Goal: Task Accomplishment & Management: Manage account settings

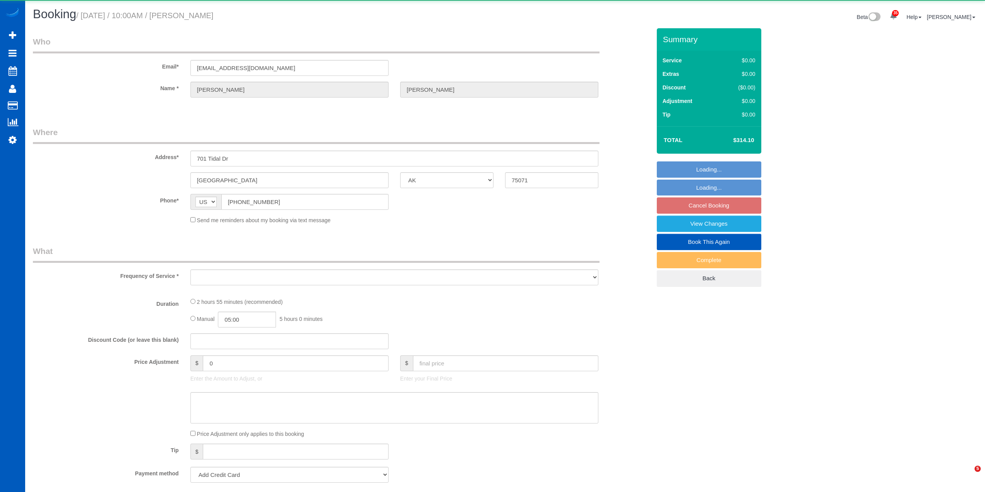
select select "[GEOGRAPHIC_DATA]"
select select "object:5399"
select select "string:fspay-59b6678d-ad58-423c-bd59-cbe3894e3d01"
select select "spot1"
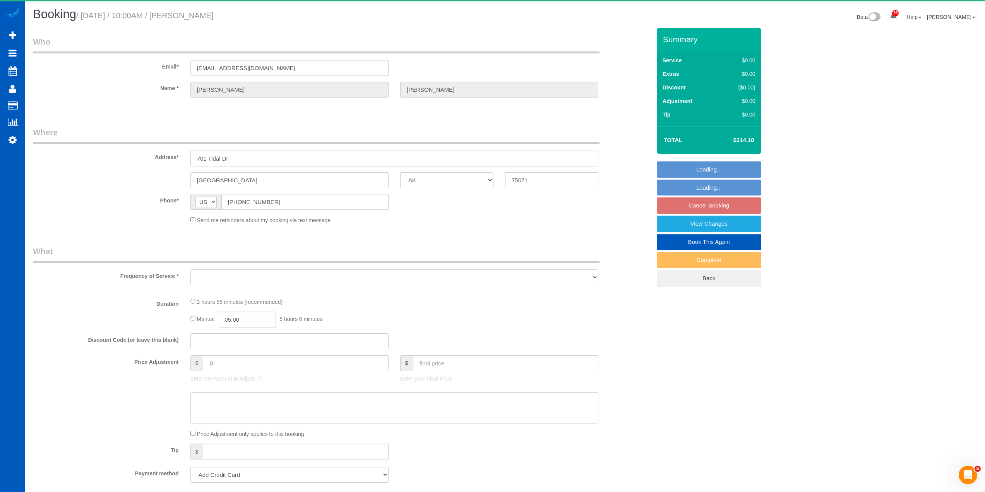
select select "number:8"
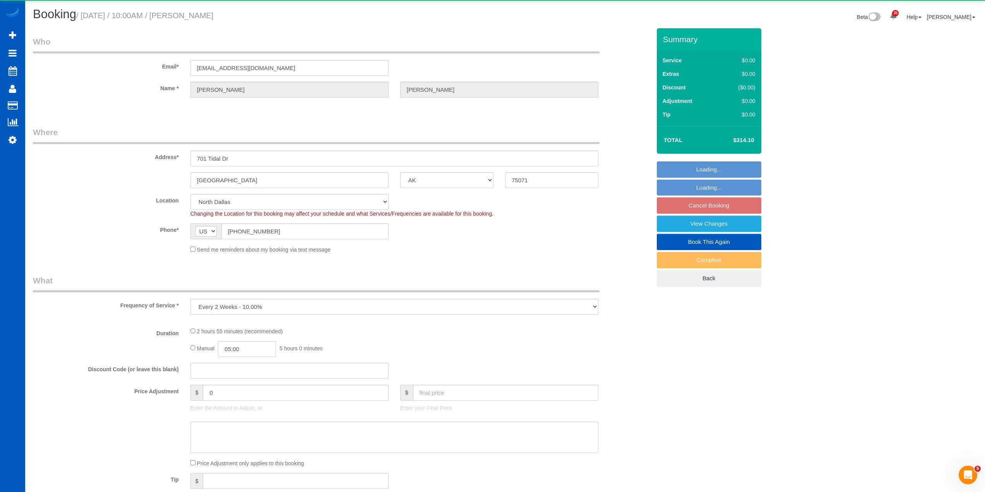
scroll to position [1331, 985]
select select "object:5559"
select select "199"
select select "3001"
select select "5"
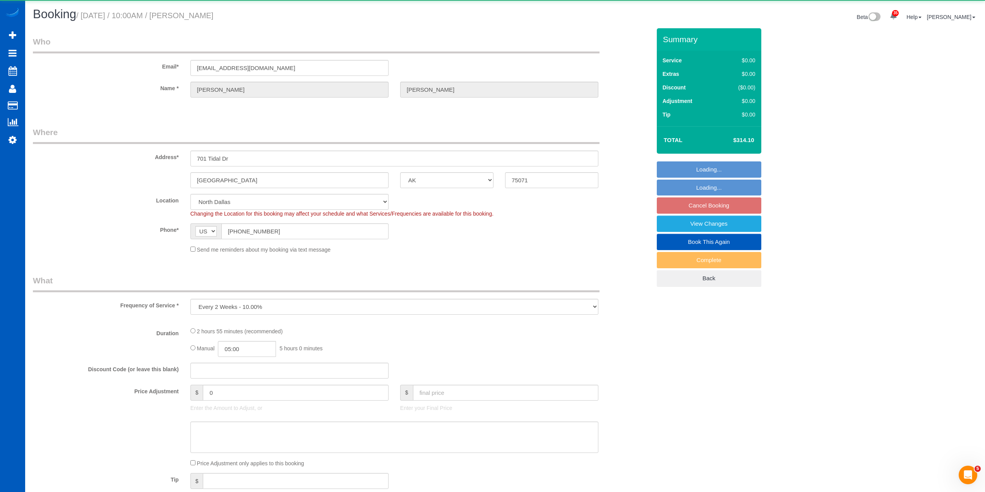
select select "3"
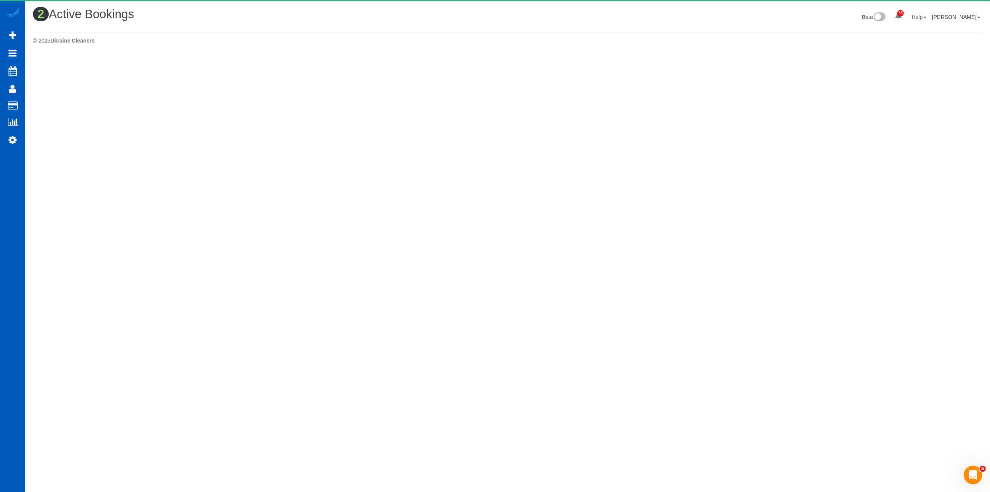
scroll to position [204, 990]
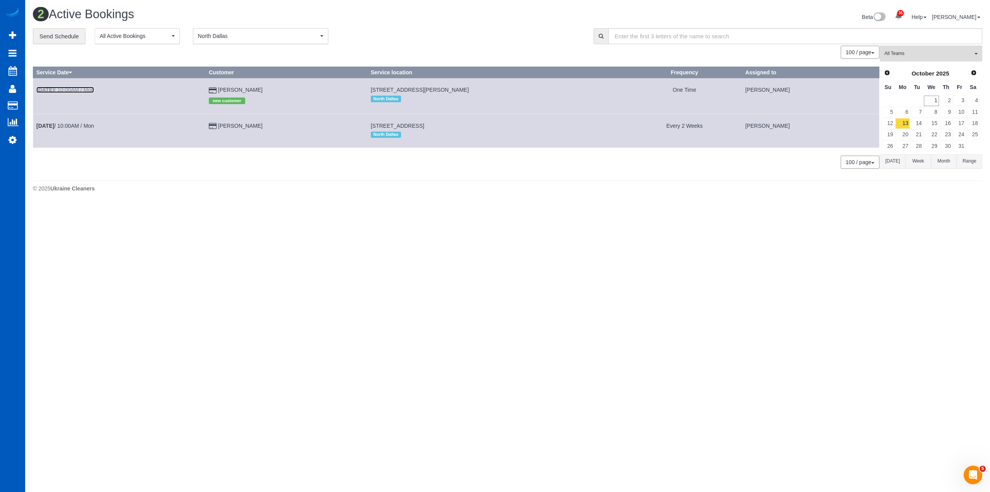
click at [80, 87] on link "[DATE] 10:00AM / Mon" at bounding box center [65, 90] width 58 height 6
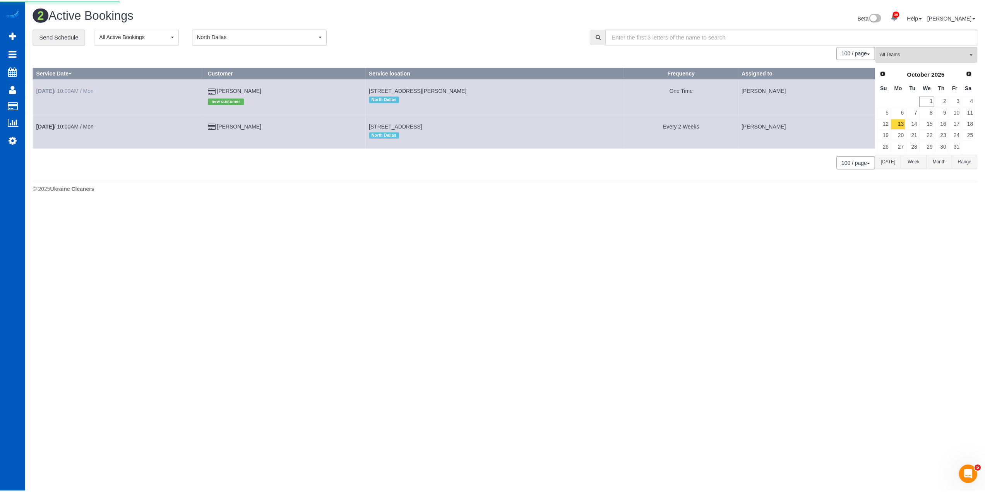
scroll to position [55, 990]
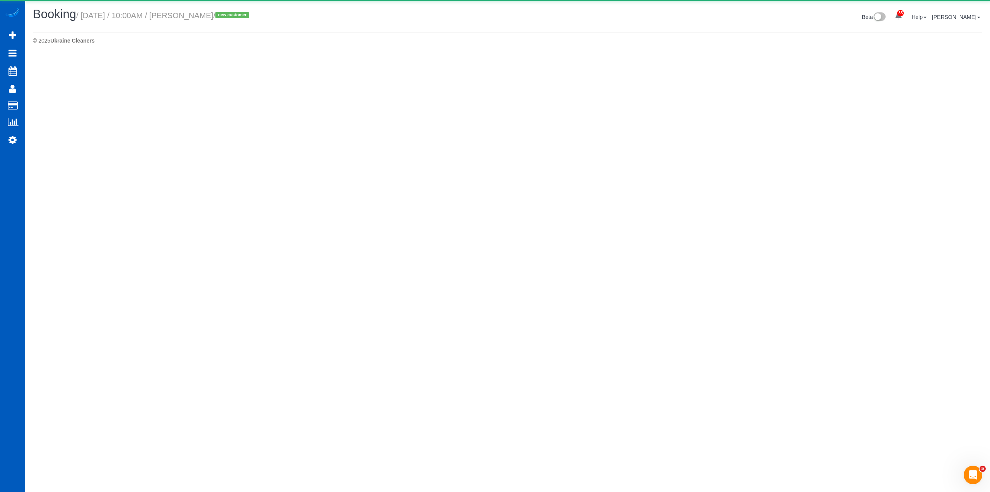
select select "[GEOGRAPHIC_DATA]"
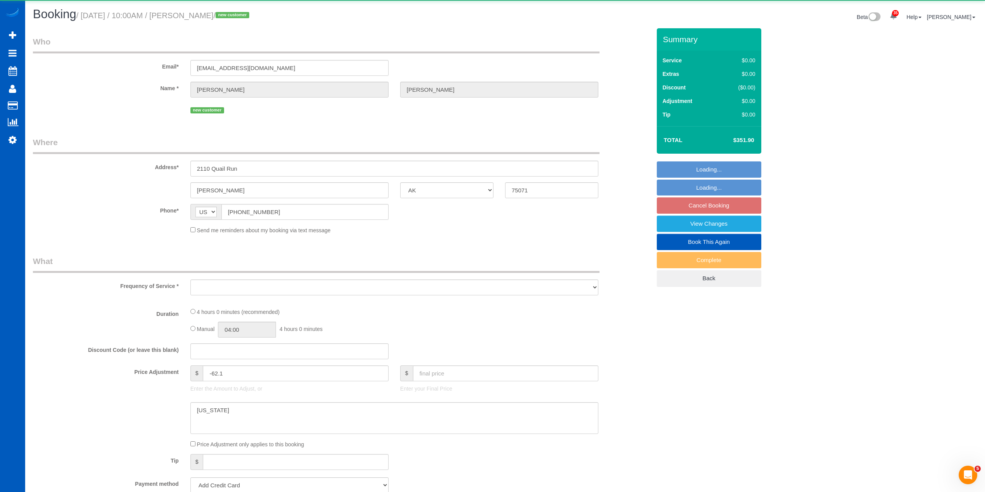
scroll to position [37629, 37702]
select select "string:fspay-10b56ee4-d973-492a-bbe4-93f10b59acab"
select select "spot6"
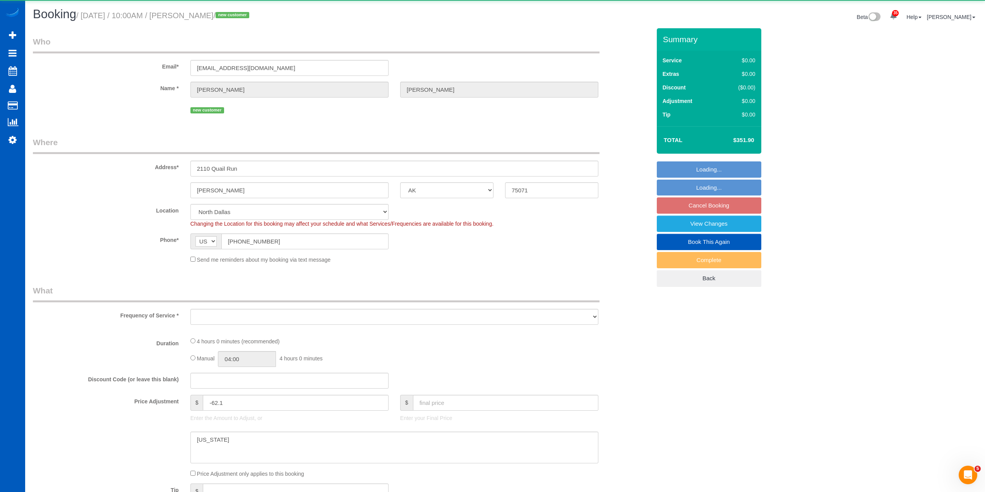
scroll to position [1318, 985]
select select "object:6312"
select select "199"
select select "1001"
select select "3"
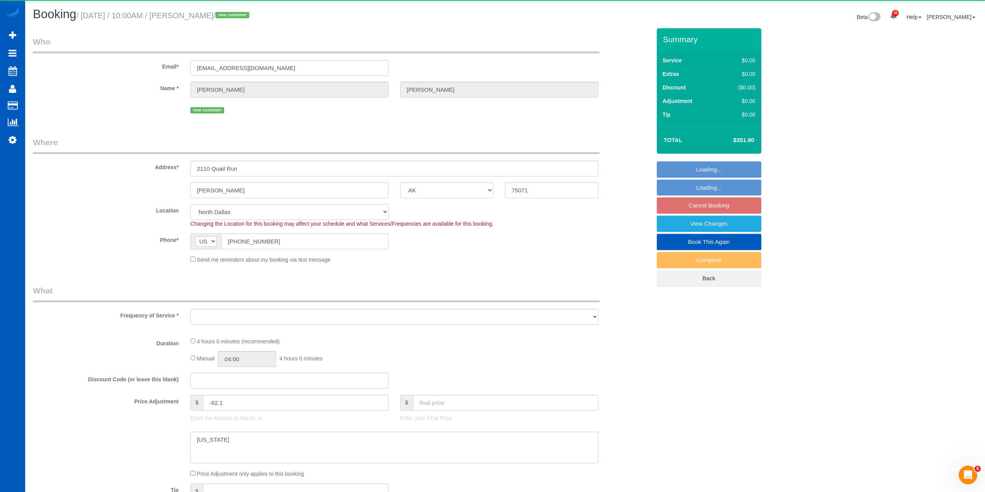
select select "3"
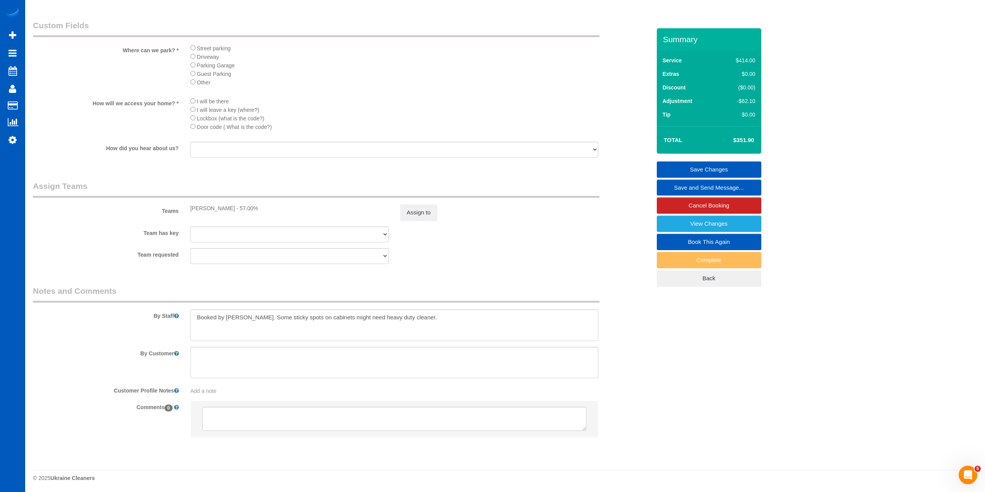
scroll to position [827, 0]
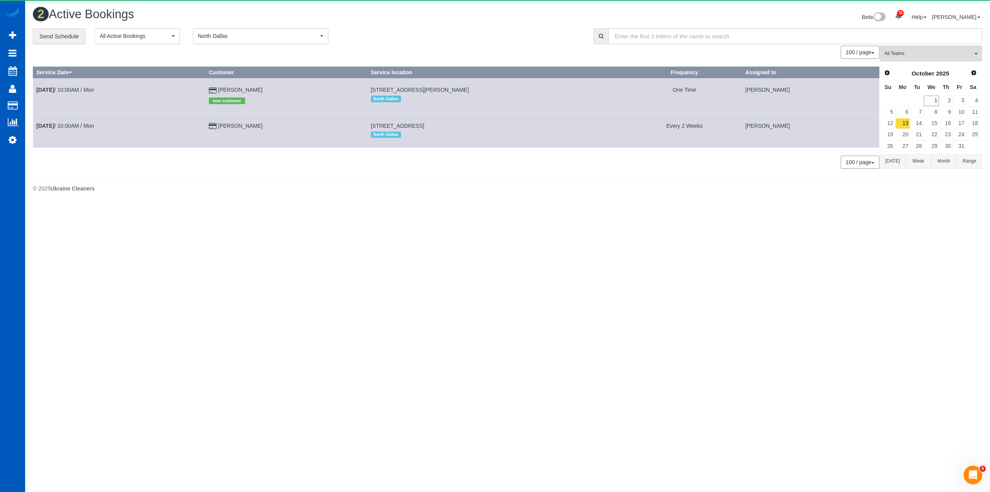
scroll to position [204, 990]
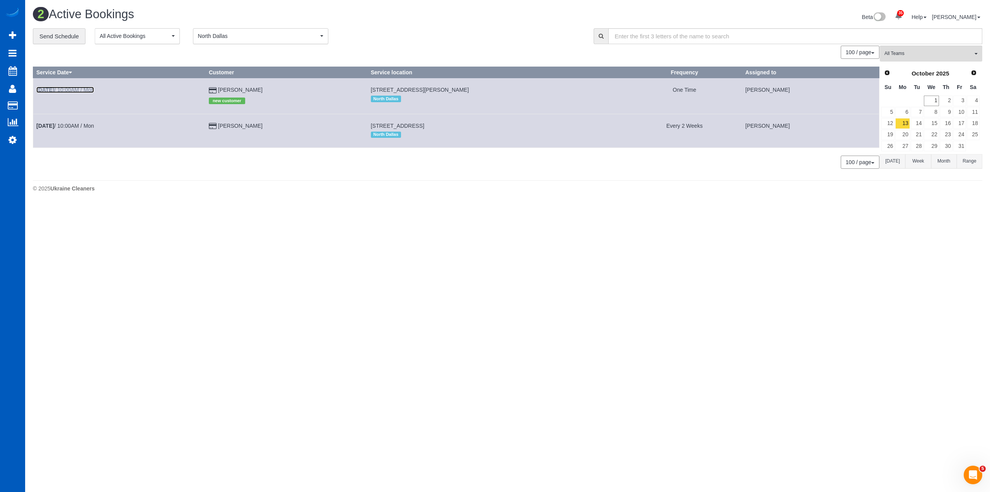
click at [76, 88] on link "[DATE] 10:00AM / Mon" at bounding box center [65, 90] width 58 height 6
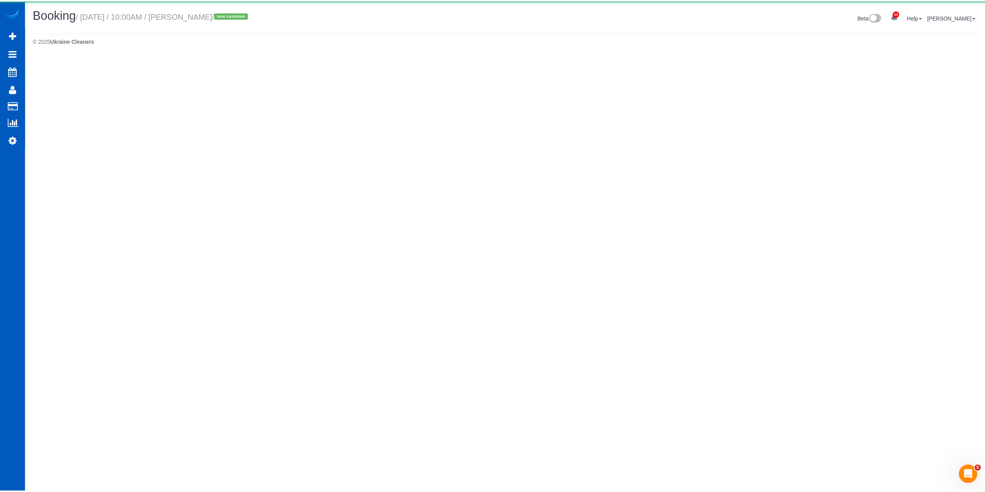
scroll to position [37682, 37702]
select select "[GEOGRAPHIC_DATA]"
select select "199"
select select "1001"
select select "3"
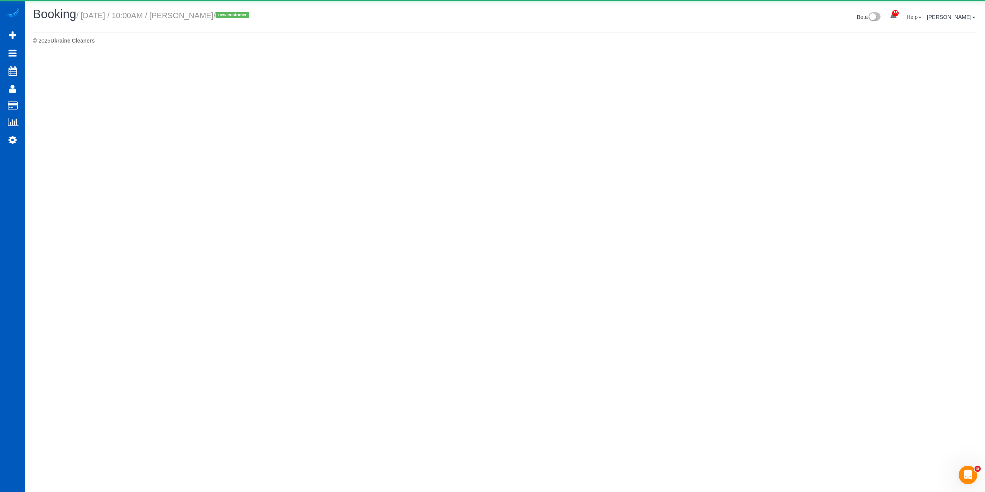
select select "3"
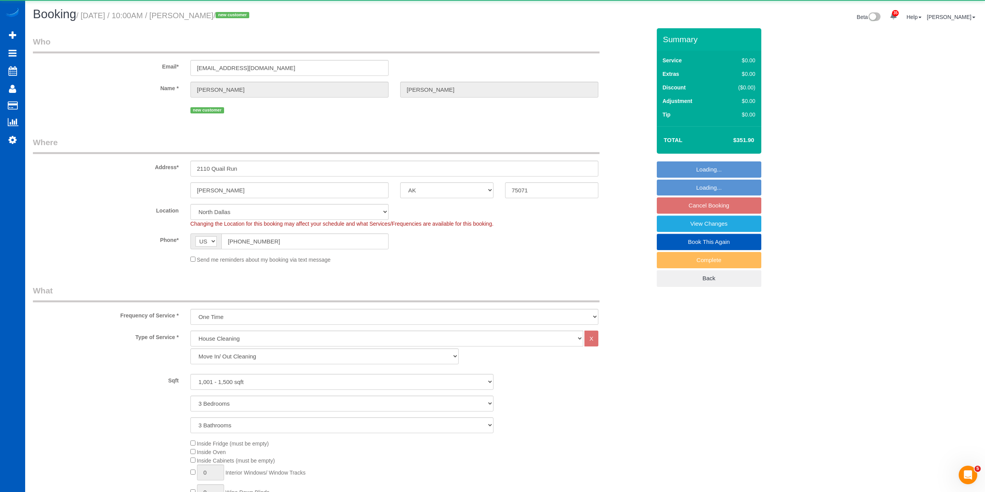
scroll to position [1295, 985]
select select "object:7314"
select select "1001"
select select "3"
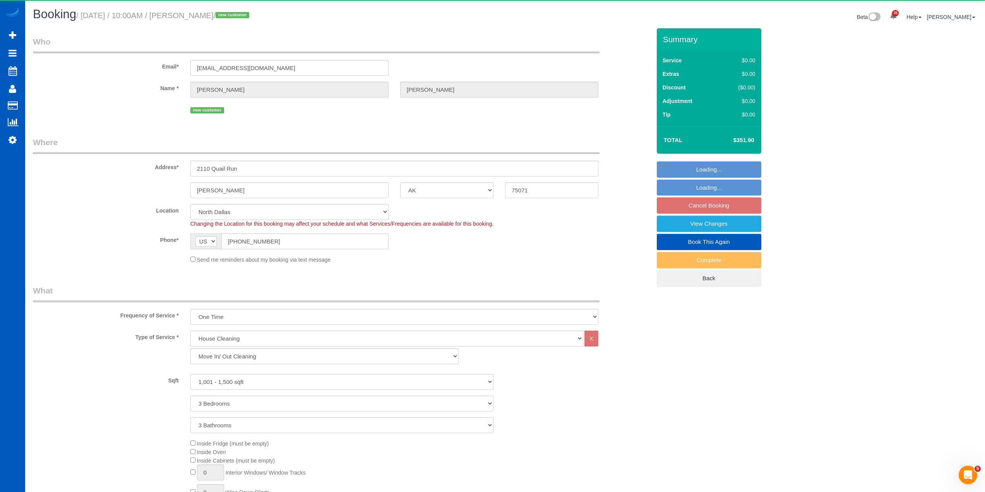
select select "3"
select select "spot11"
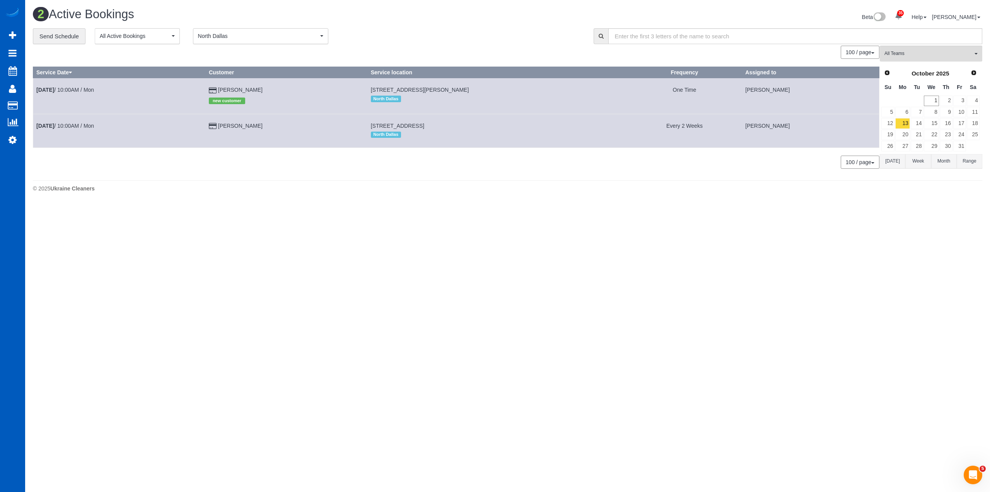
click at [84, 129] on td "[DATE] 10:00AM / Mon" at bounding box center [119, 131] width 173 height 34
click at [80, 128] on link "[DATE] 10:00AM / Mon" at bounding box center [65, 126] width 58 height 6
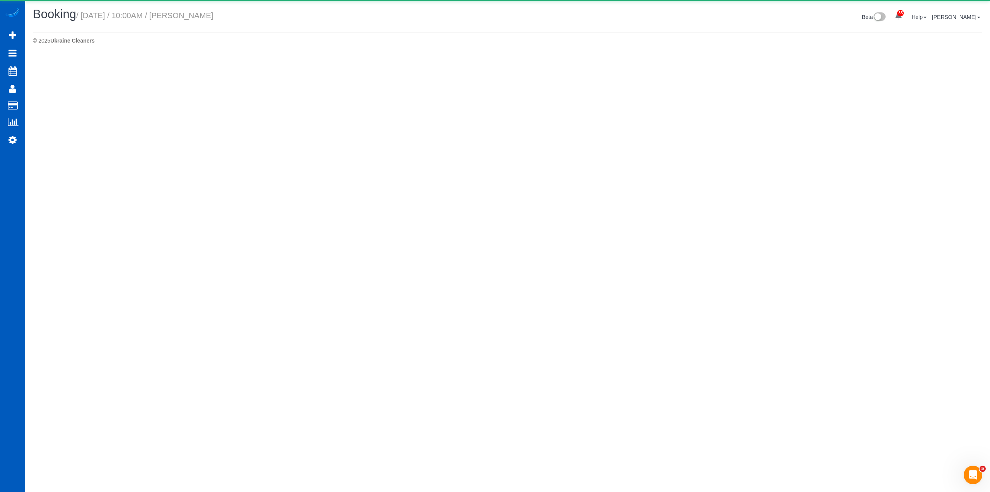
select select "[GEOGRAPHIC_DATA]"
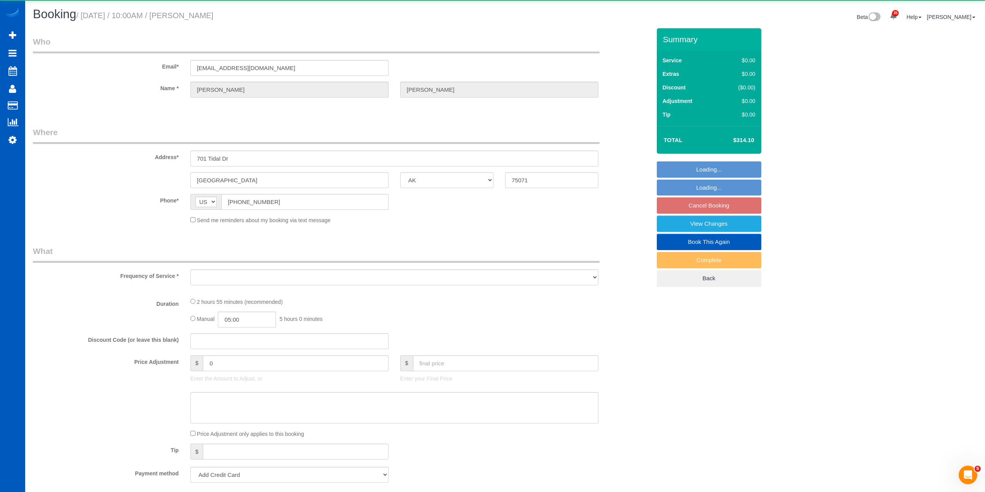
select select "object:8187"
select select "string:fspay-59b6678d-ad58-423c-bd59-cbe3894e3d01"
select select "199"
select select "3001"
select select "5"
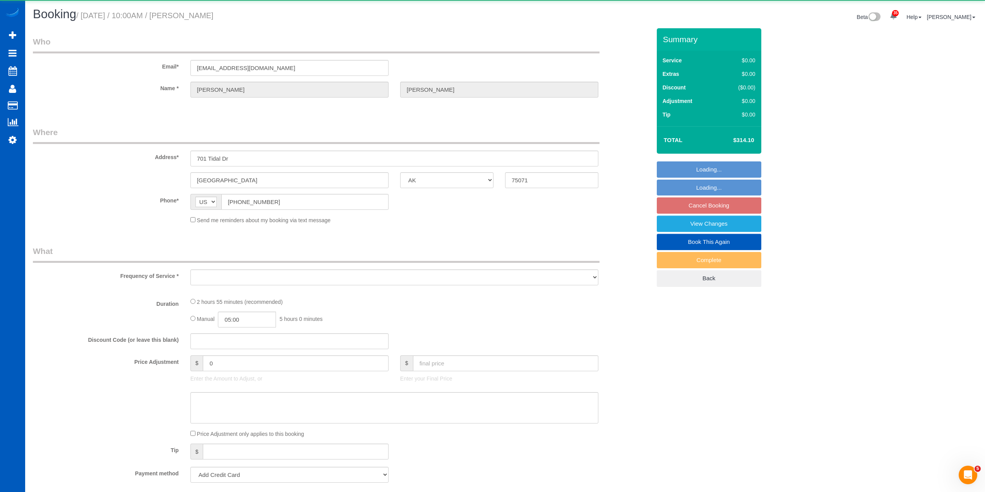
select select "3"
select select "number:8"
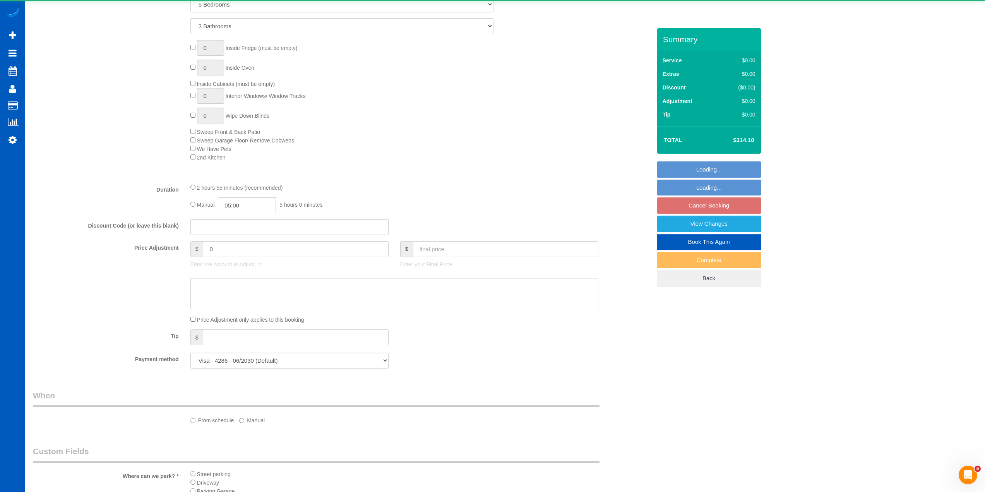
select select "spot16"
select select "3001"
select select "5"
select select "3"
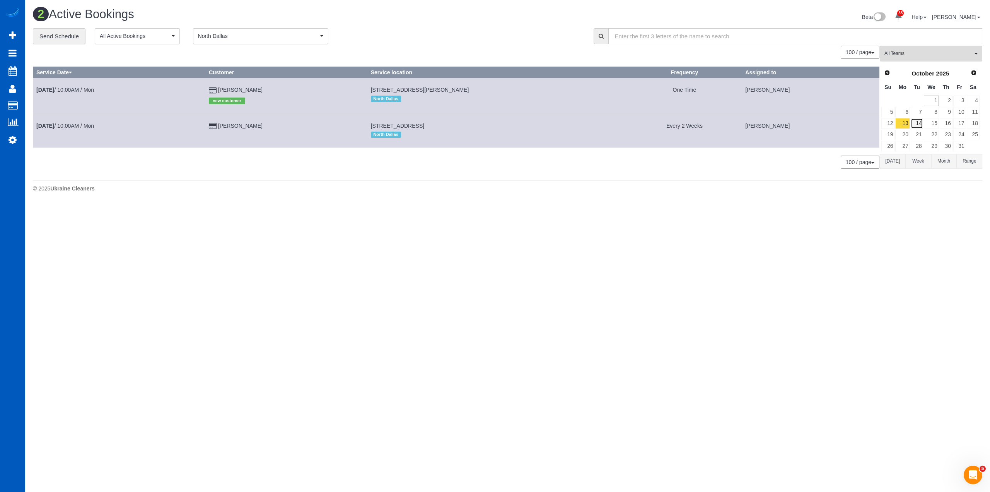
click at [916, 124] on link "14" at bounding box center [917, 123] width 13 height 10
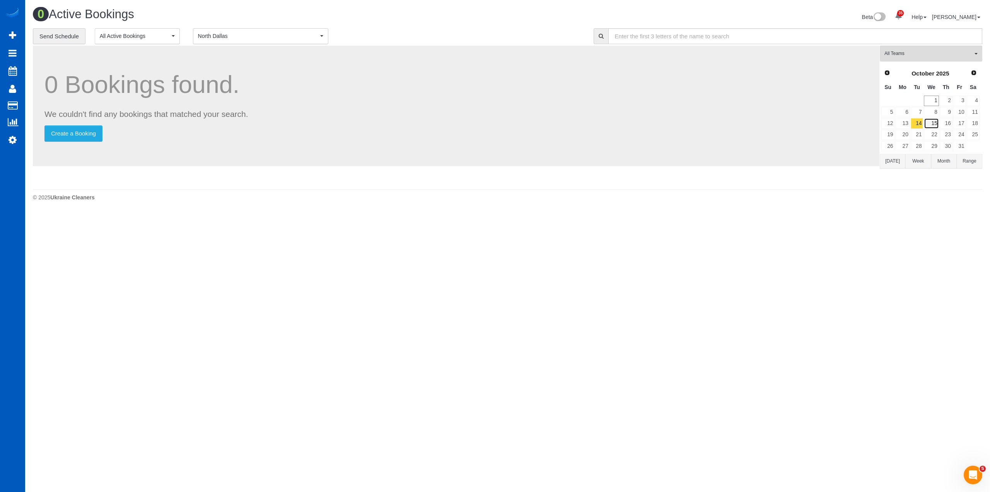
click at [933, 123] on link "15" at bounding box center [931, 123] width 15 height 10
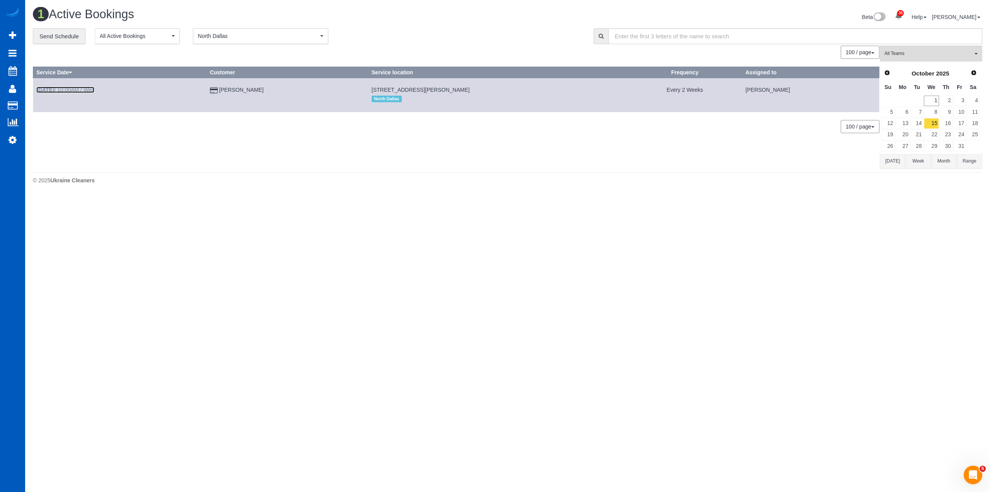
click at [75, 90] on link "[DATE] 10:00AM / Wed" at bounding box center [65, 90] width 58 height 6
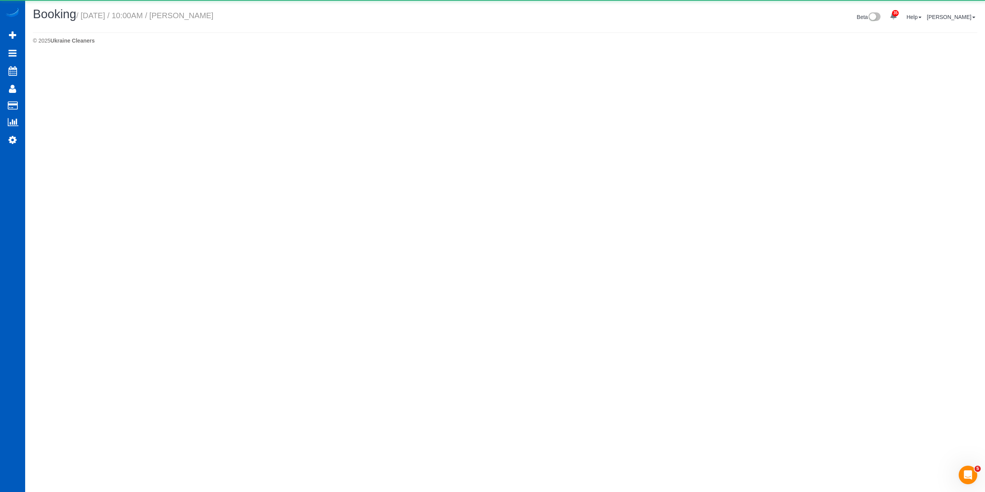
select select "[GEOGRAPHIC_DATA]"
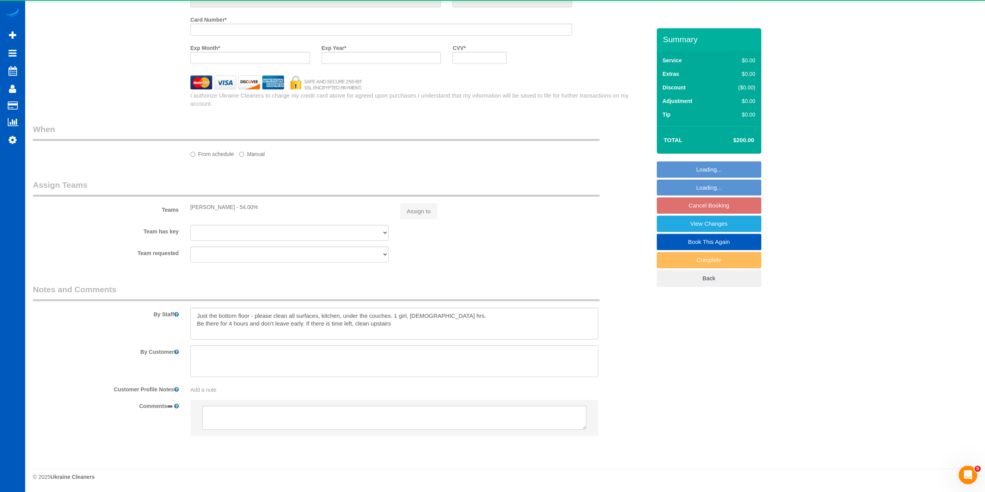
select select "object:8999"
select select "string:fspay-ab276689-d875-4800-b612-5a93ce61ac9e"
select select "199"
select select "3501"
select select "5"
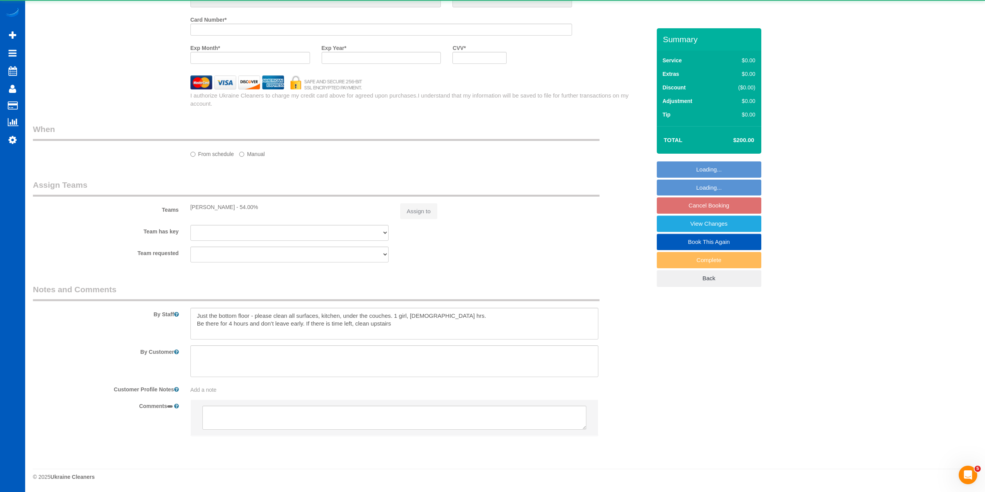
select select "4"
select select "spot21"
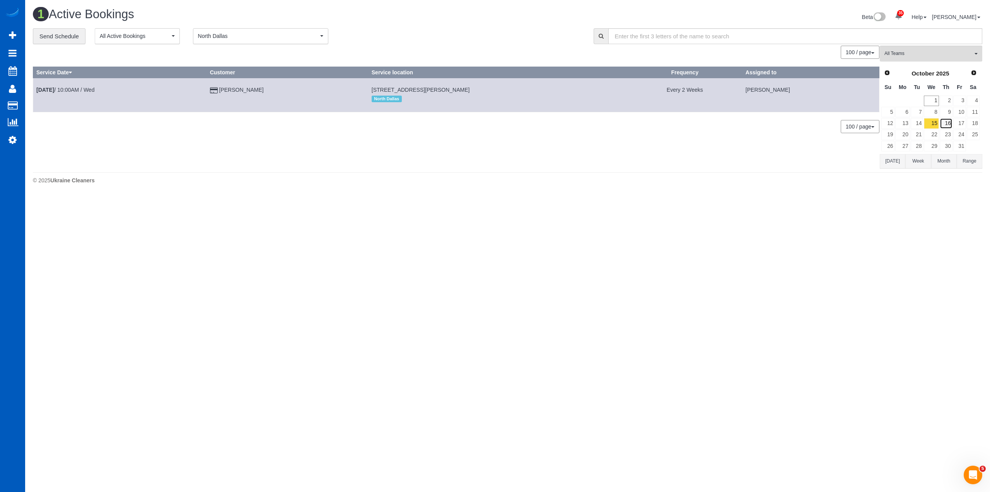
click at [952, 122] on link "16" at bounding box center [946, 123] width 13 height 10
click at [68, 84] on td "[DATE] 10:00AM / Thu" at bounding box center [118, 95] width 170 height 34
click at [72, 87] on link "[DATE] 10:00AM / Thu" at bounding box center [64, 90] width 56 height 6
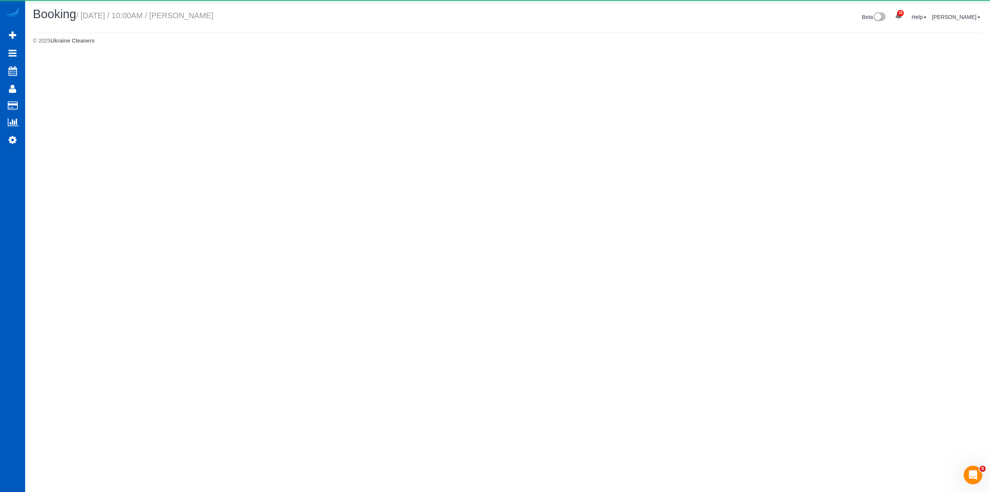
select select "[GEOGRAPHIC_DATA]"
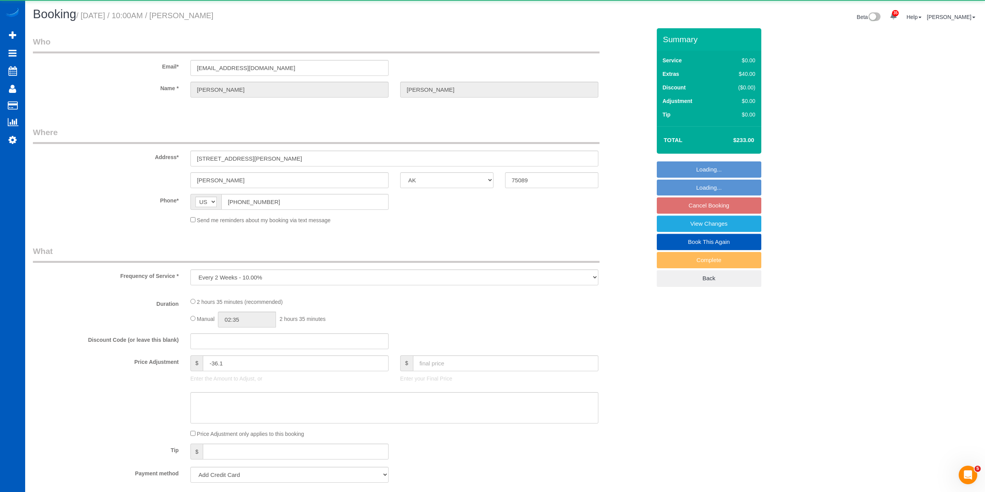
select select "object:9876"
select select "string:fspay-1bd798d3-e107-4f10-b90d-115f8565f333"
select select "199"
select select "spot28"
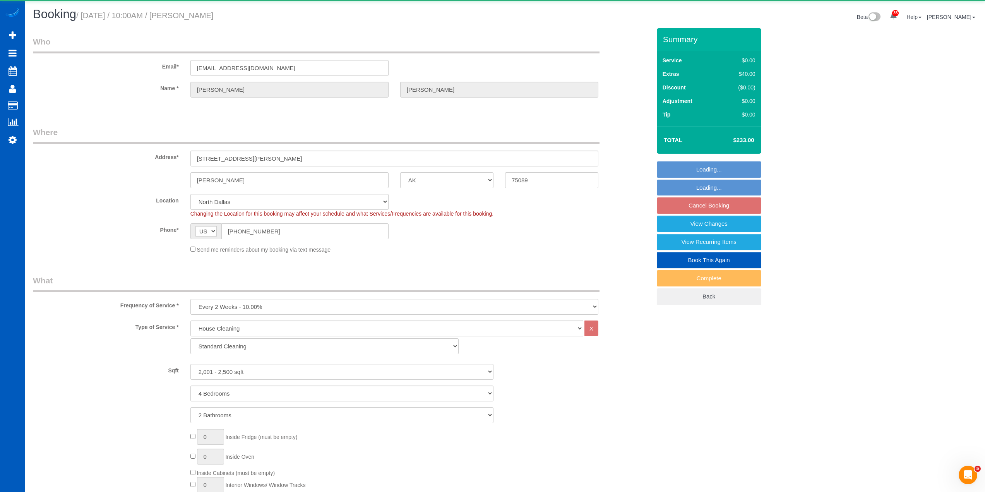
select select "2001"
select select "4"
select select "2"
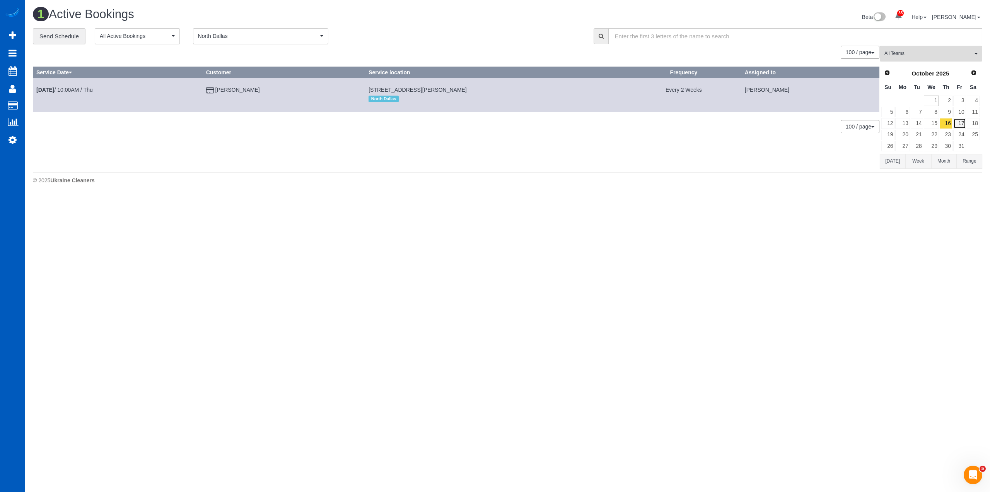
click at [960, 121] on link "17" at bounding box center [960, 123] width 13 height 10
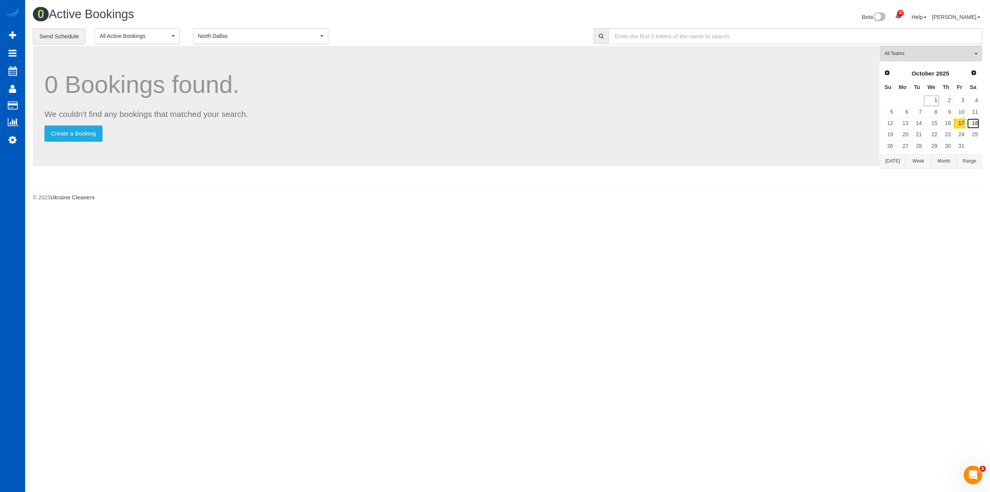
click at [970, 122] on link "18" at bounding box center [973, 123] width 13 height 10
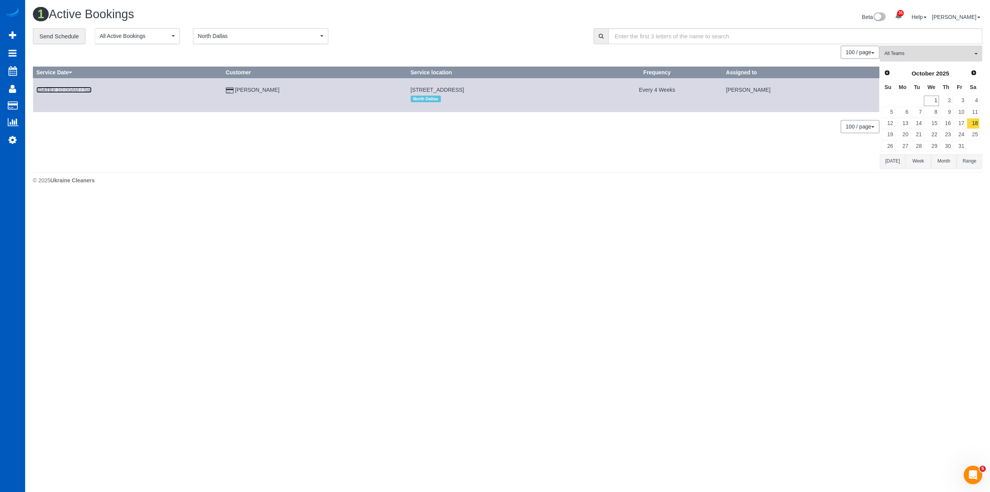
click at [80, 89] on link "[DATE] 10:00AM / Sat" at bounding box center [63, 90] width 55 height 6
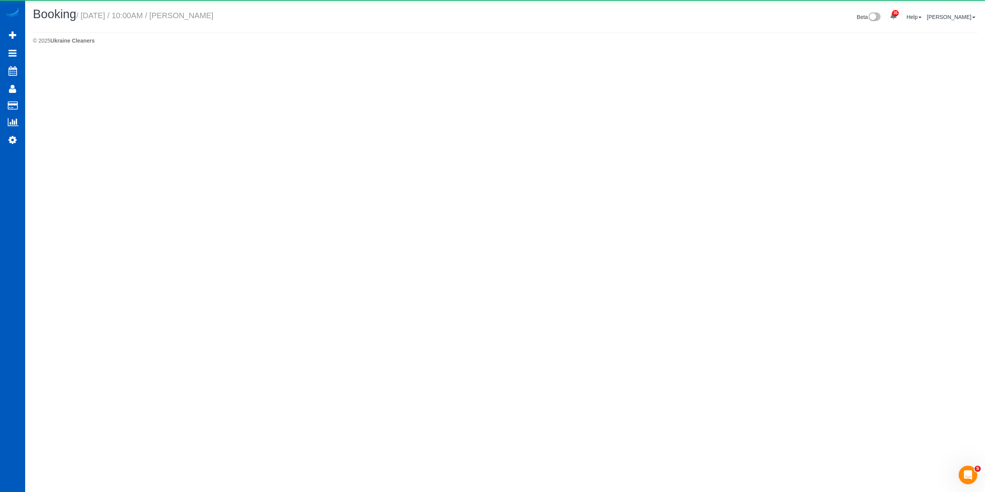
select select "[GEOGRAPHIC_DATA]"
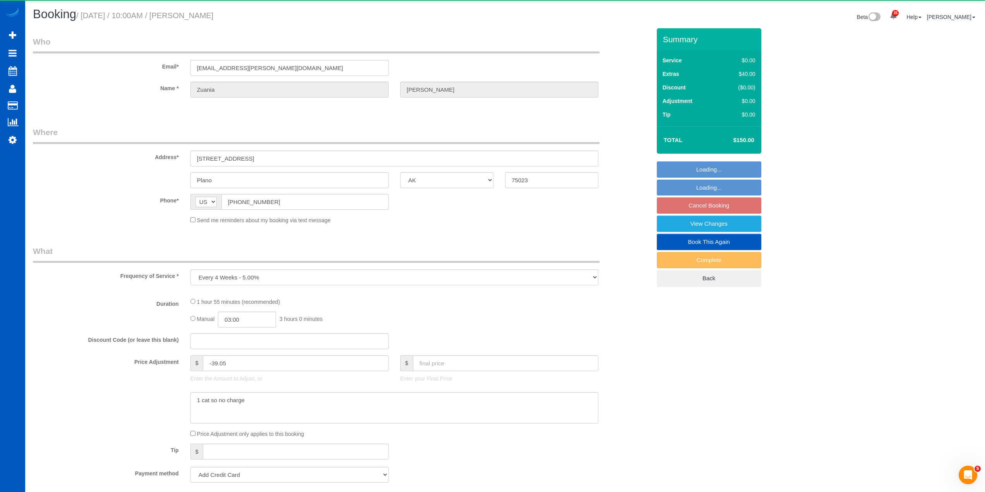
select select "object:11014"
select select "string:fspay-0fc0ea4c-8b5a-44a5-84e1-9dc246cef40d"
select select "199"
select select "2"
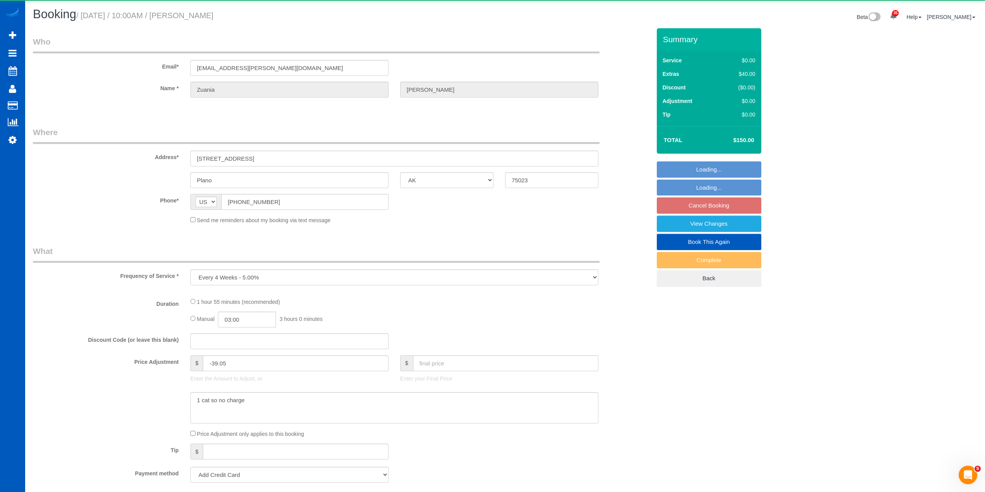
select select "spot36"
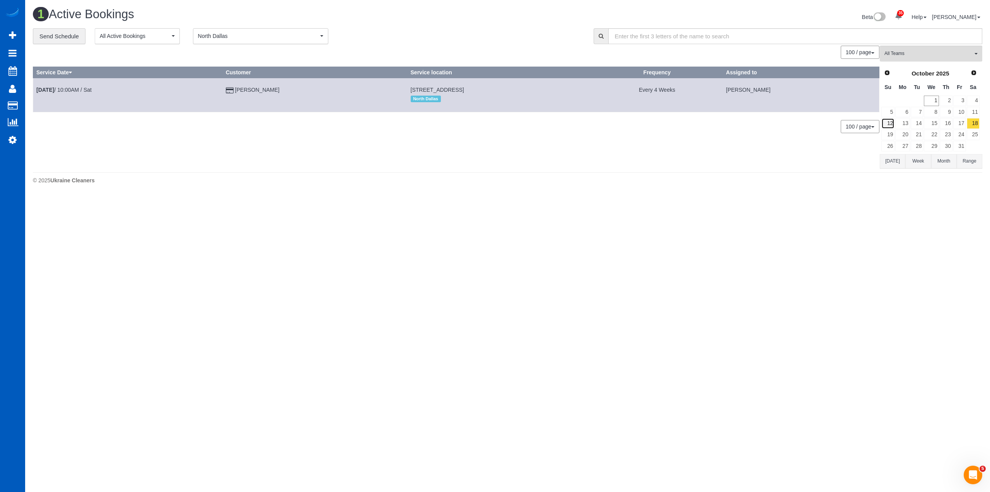
click at [891, 125] on link "12" at bounding box center [888, 123] width 13 height 10
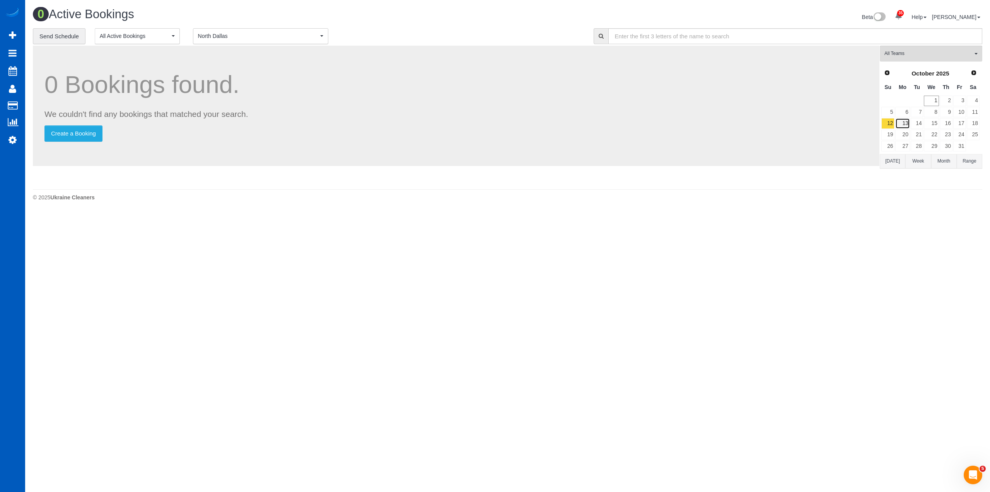
click at [907, 124] on link "13" at bounding box center [903, 123] width 14 height 10
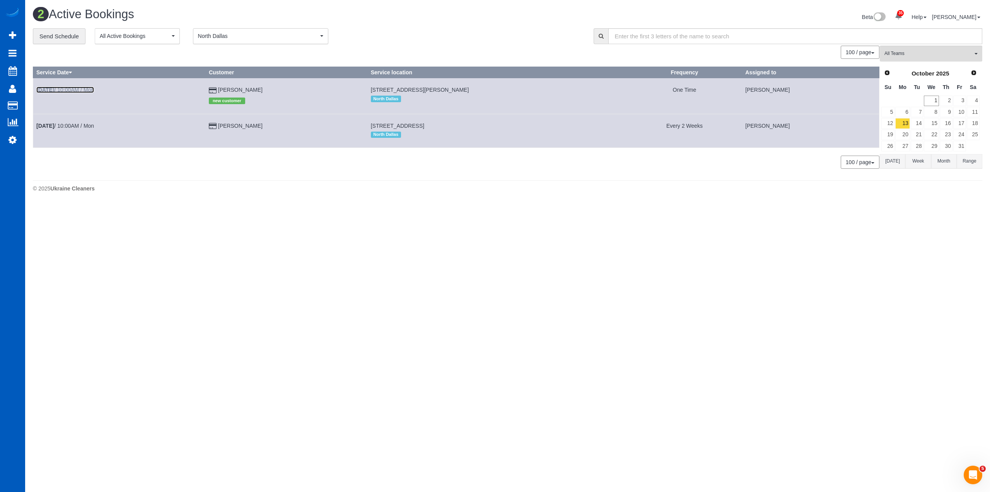
click at [62, 91] on link "[DATE] 10:00AM / Mon" at bounding box center [65, 90] width 58 height 6
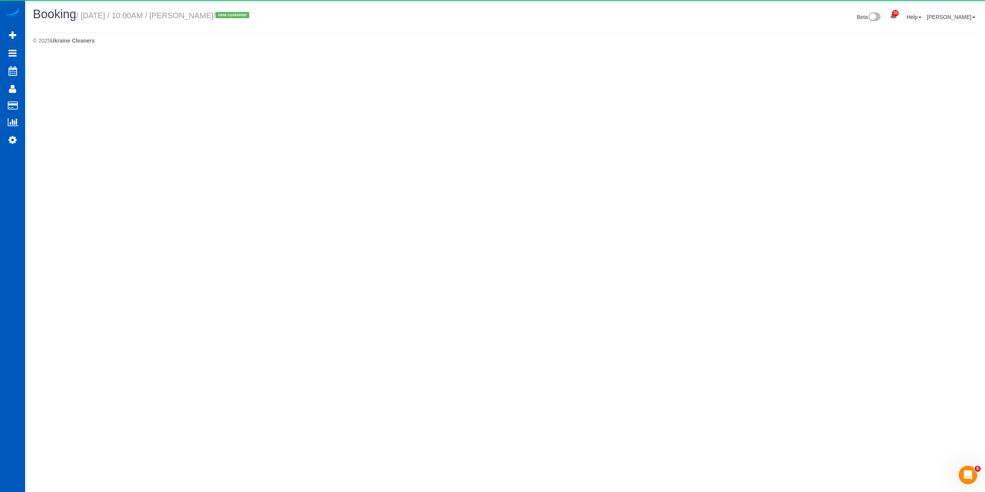
select select "[GEOGRAPHIC_DATA]"
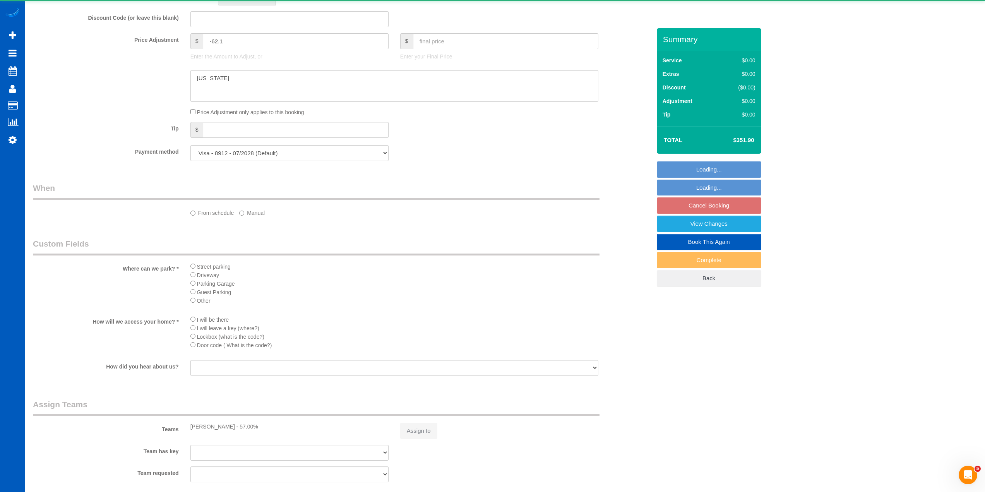
select select "object:11722"
select select "199"
select select "1001"
select select "3"
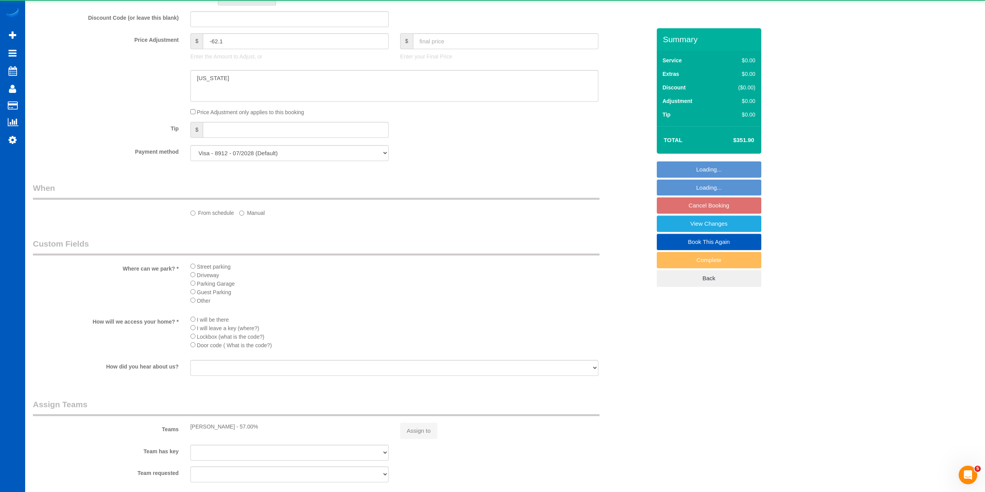
select select "spot45"
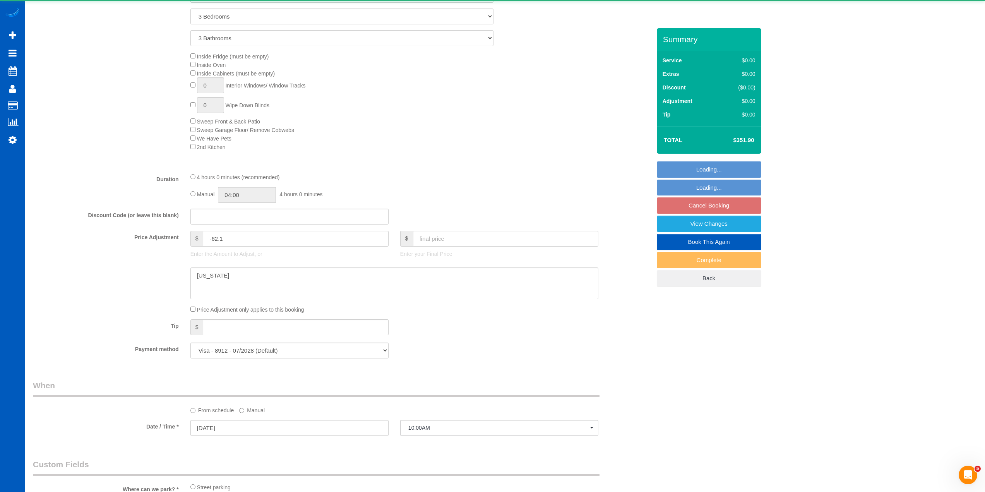
select select "object:11862"
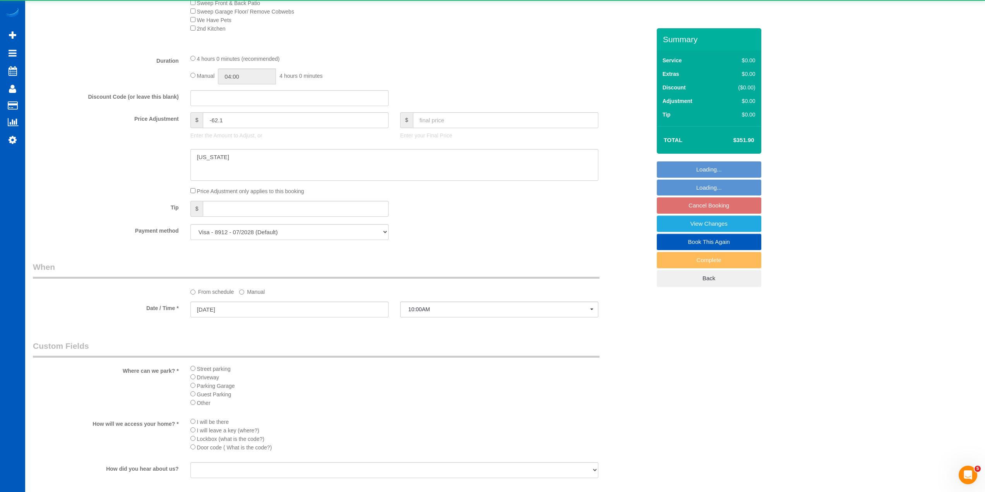
select select "1001"
select select "3"
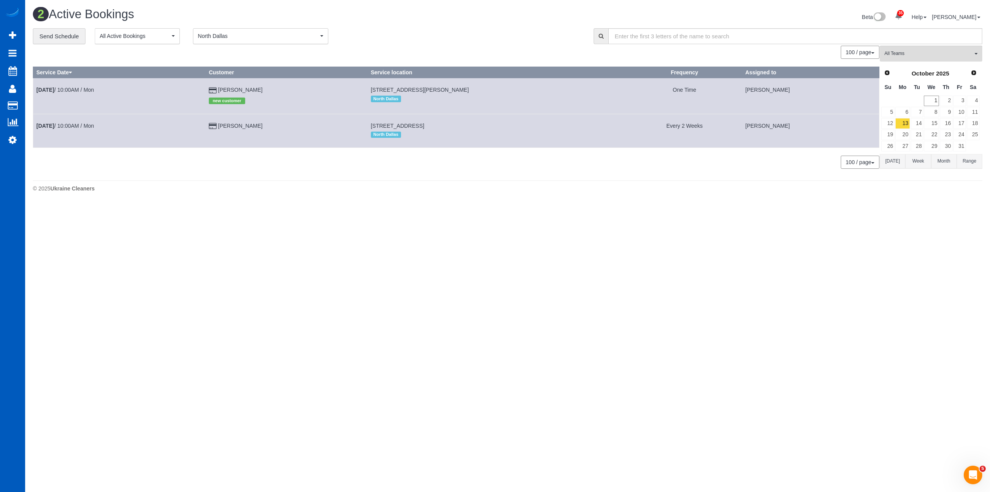
click at [415, 51] on div "100 / page 10 / page 20 / page 30 / page 40 / page 50 / page 100 / page" at bounding box center [456, 52] width 847 height 13
click at [428, 248] on body "35 Beta Your Notifications You have 0 alerts × You have 1 to charge for [DATE] …" at bounding box center [495, 246] width 990 height 492
click at [893, 122] on link "12" at bounding box center [888, 123] width 13 height 10
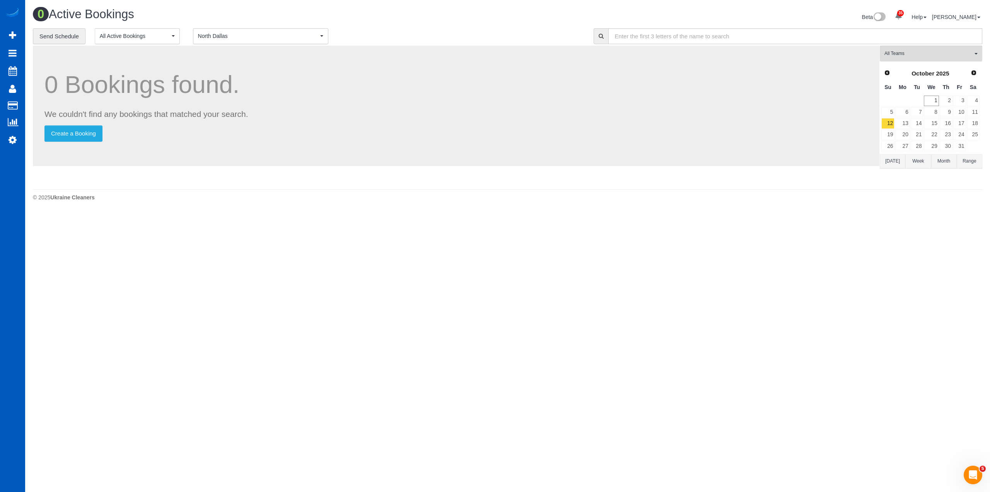
click at [417, 144] on div "0 Bookings found. We couldn't find any bookings that matched your search. Creat…" at bounding box center [456, 106] width 847 height 120
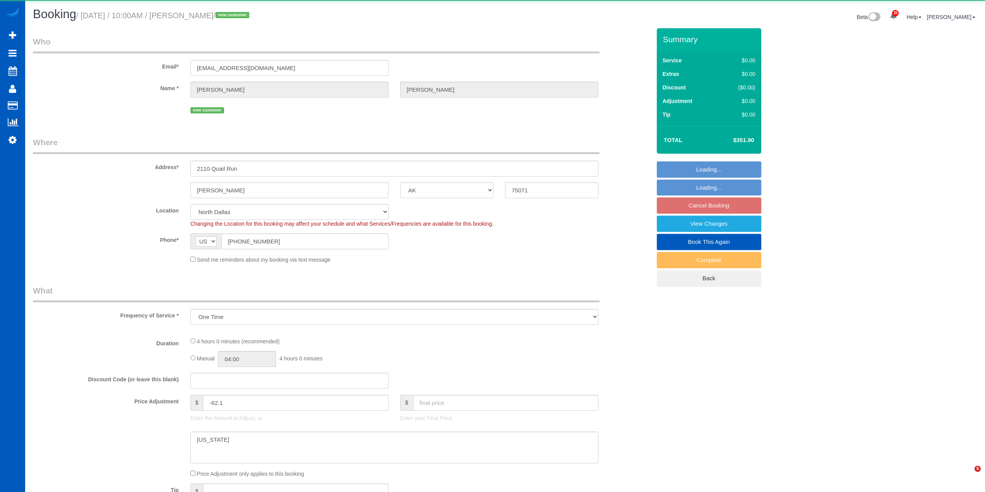
select select "[GEOGRAPHIC_DATA]"
select select "object:939"
select select "199"
select select "spot1"
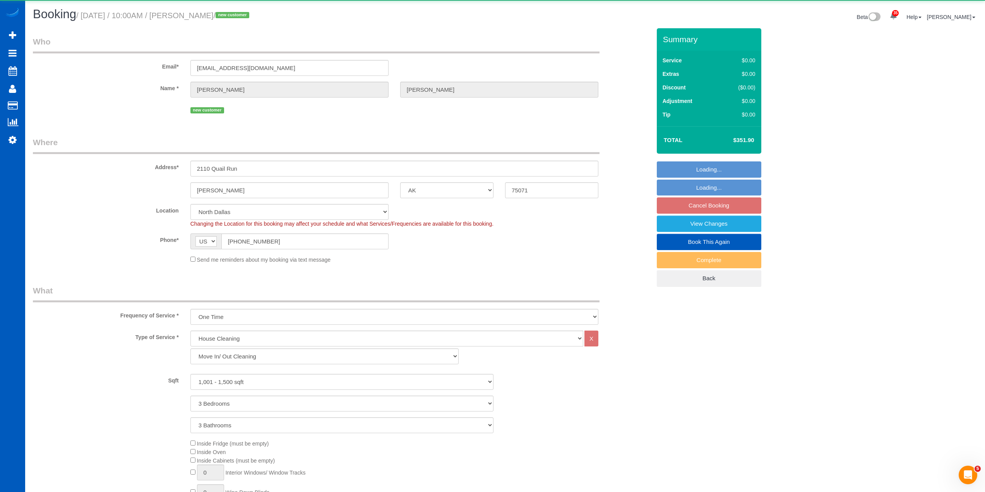
select select "1001"
select select "3"
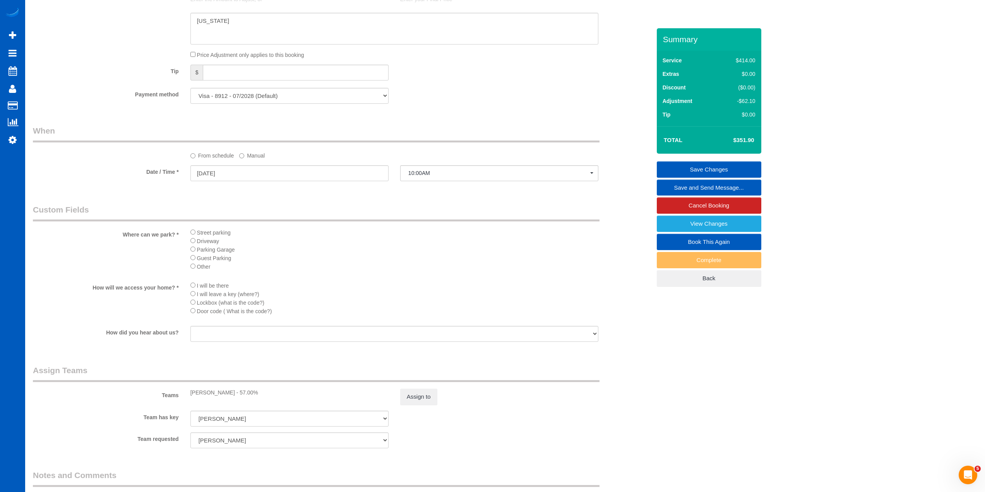
scroll to position [696, 0]
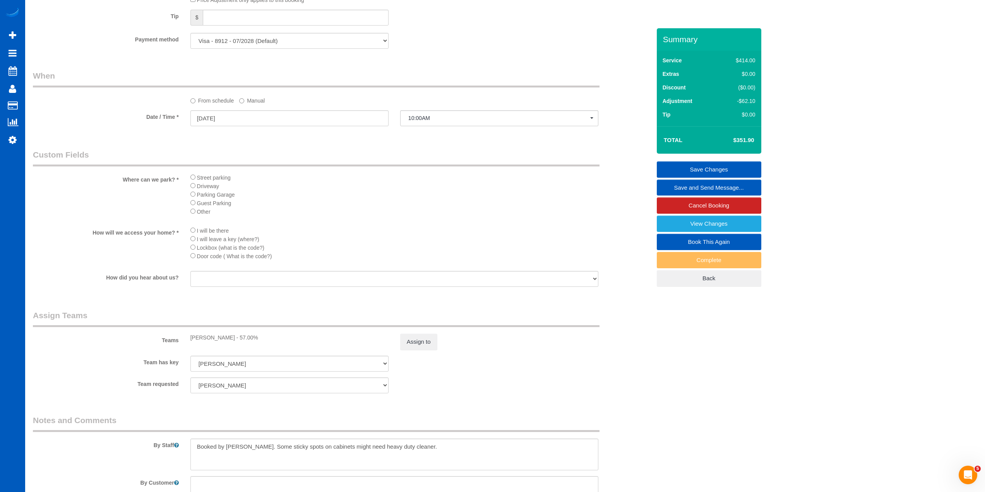
click at [381, 199] on li "Guest Parking" at bounding box center [394, 202] width 408 height 9
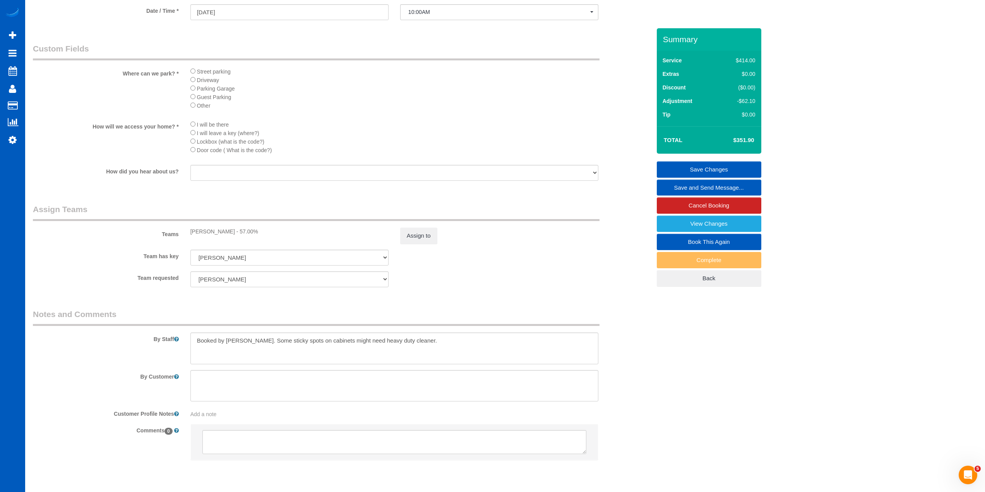
scroll to position [827, 0]
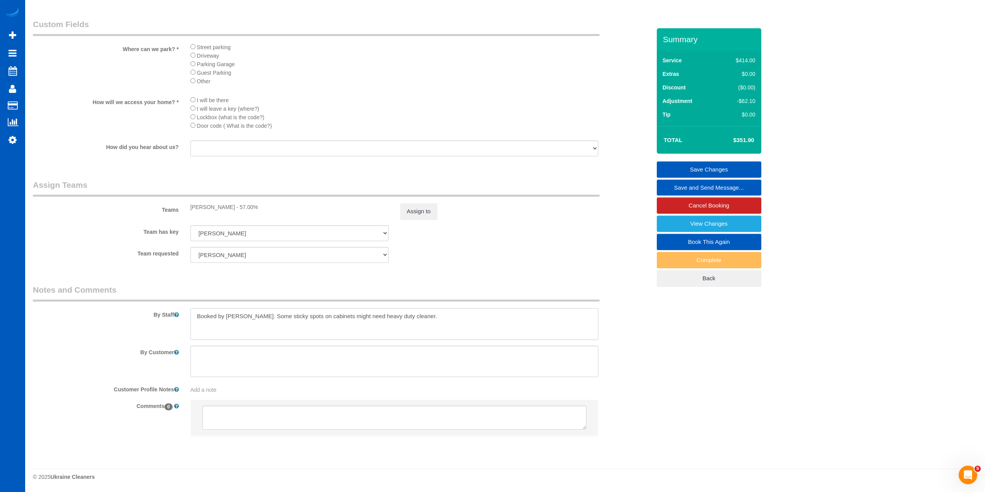
click at [370, 318] on textarea at bounding box center [394, 324] width 408 height 32
click at [503, 240] on div "Team has key Anna Vakarchuk Viktoriia Nazarenko" at bounding box center [341, 233] width 629 height 16
click at [503, 241] on div "Team has key Anna Vakarchuk Viktoriia Nazarenko" at bounding box center [341, 233] width 629 height 16
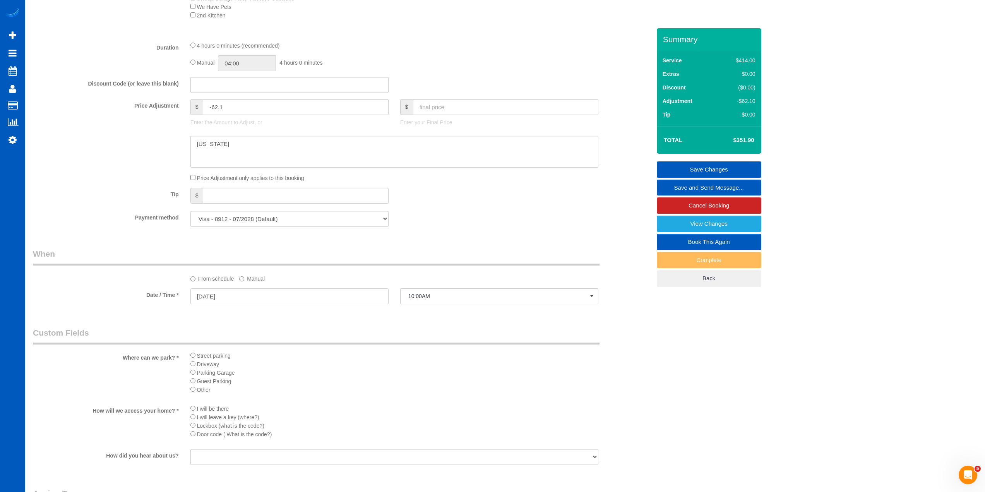
scroll to position [517, 0]
click at [499, 205] on div "Tip $" at bounding box center [341, 197] width 629 height 17
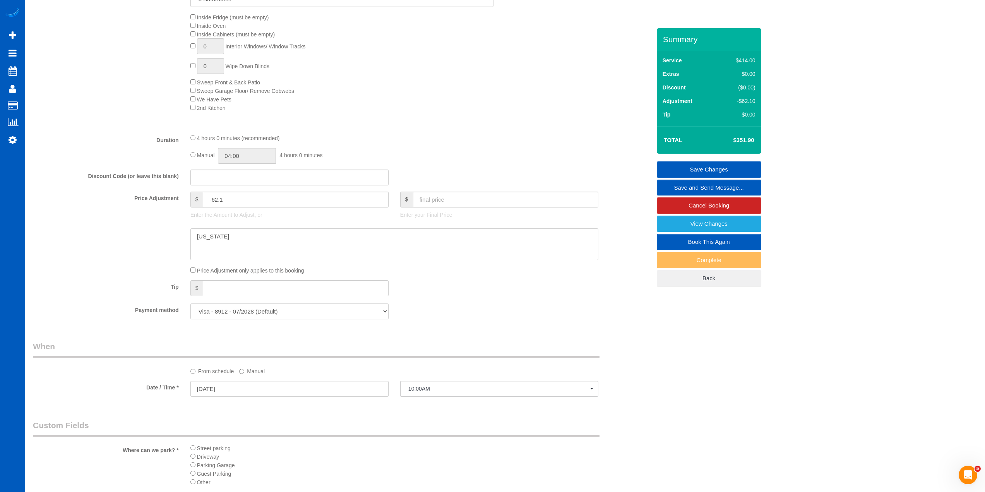
scroll to position [246, 0]
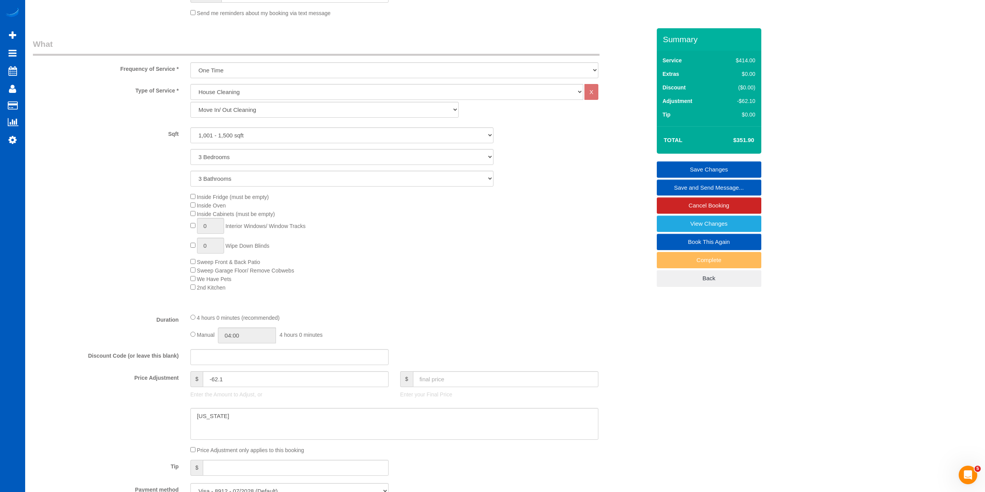
click at [512, 280] on div "Inside Fridge (must be empty) Inside Oven Inside Cabinets (must be empty) 0 Int…" at bounding box center [421, 241] width 472 height 99
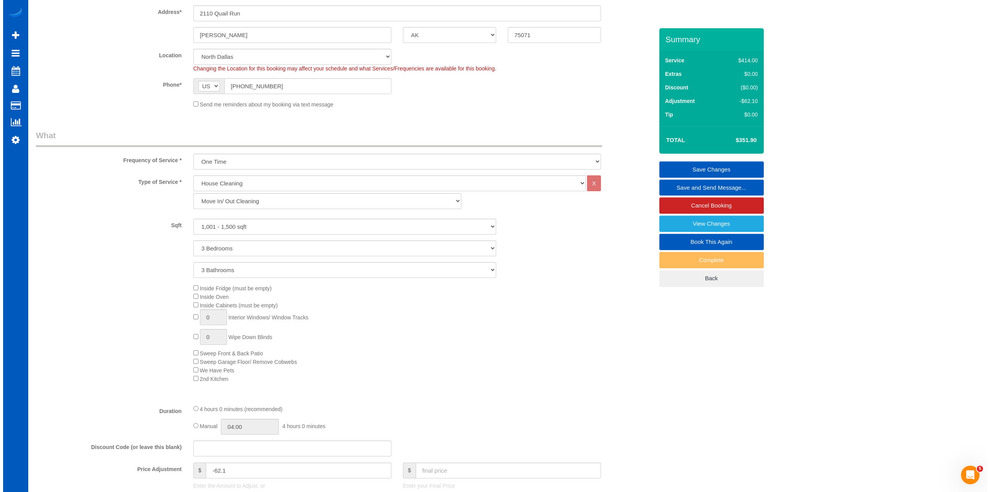
scroll to position [0, 0]
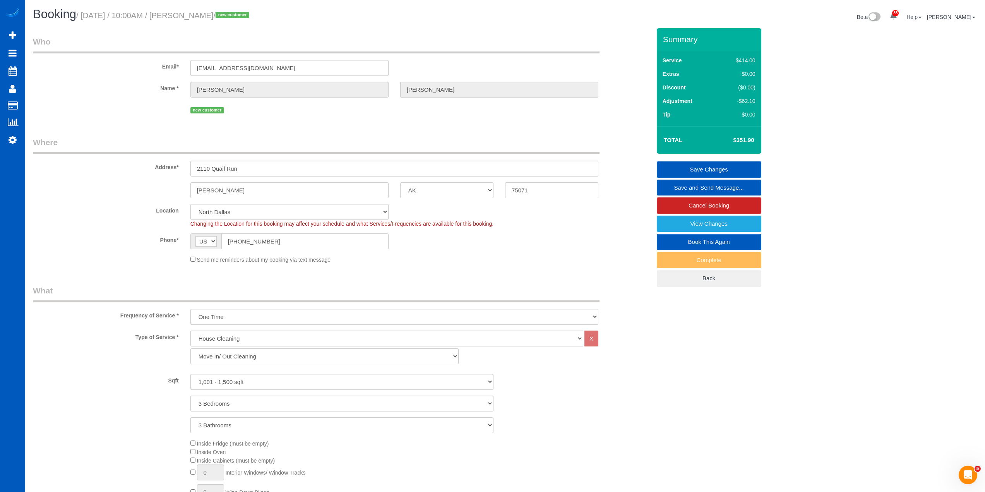
click at [390, 116] on fieldset "Who Email* davisjeff08@gmail.com Name * Jeff Davis new customer" at bounding box center [342, 78] width 618 height 85
click at [385, 119] on fieldset "Who Email* davisjeff08@gmail.com Name * Jeff Davis new customer" at bounding box center [342, 78] width 618 height 85
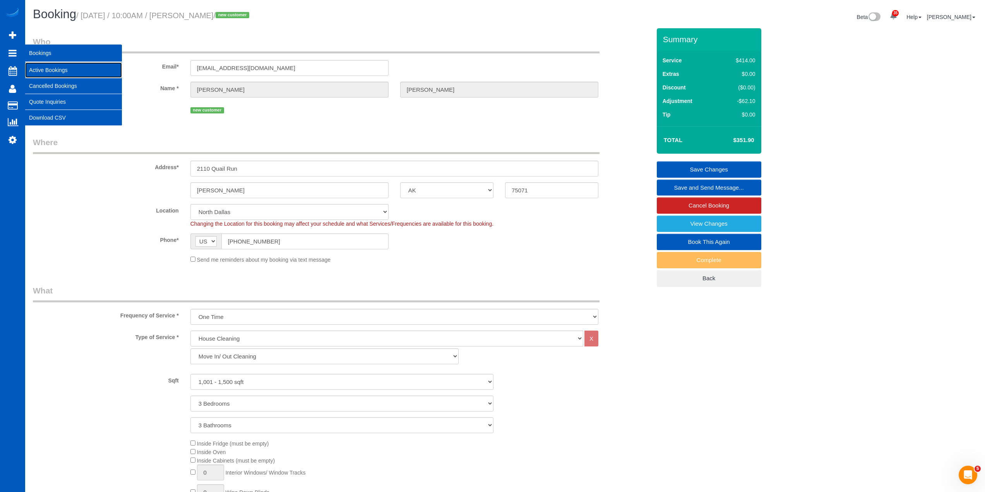
click at [51, 70] on link "Active Bookings" at bounding box center [73, 69] width 97 height 15
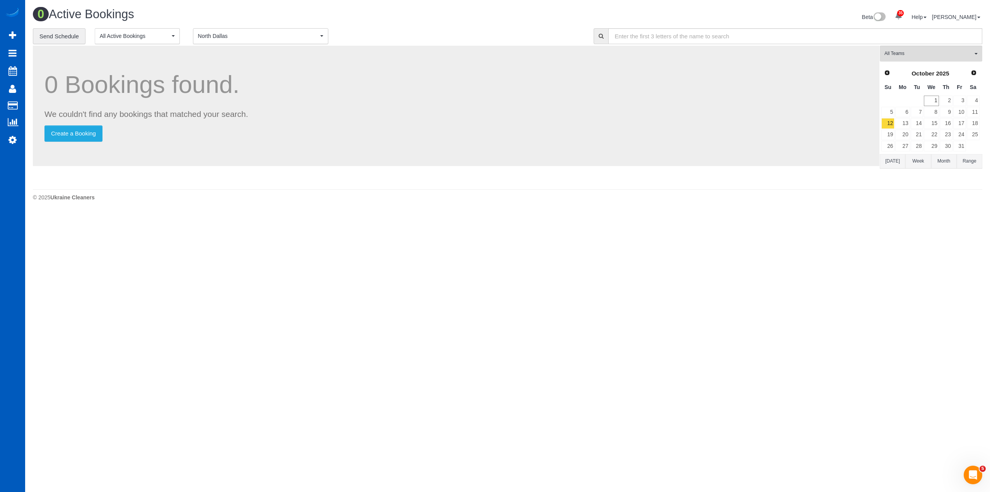
click at [474, 265] on body "35 Beta Your Notifications You have 0 alerts × You have 1 to charge for [DATE] …" at bounding box center [495, 246] width 990 height 492
click at [914, 122] on link "14" at bounding box center [917, 123] width 13 height 10
click at [510, 323] on body "35 Beta Your Notifications You have 0 alerts × You have 1 to charge for [DATE] …" at bounding box center [495, 246] width 990 height 492
